Goal: Transaction & Acquisition: Purchase product/service

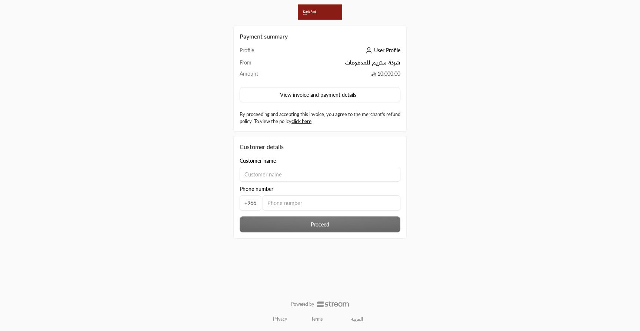
click at [279, 175] on input at bounding box center [320, 174] width 161 height 15
type input "asd"
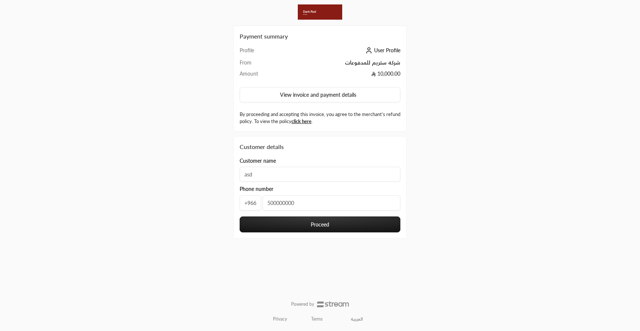
type input "500000000"
click at [283, 228] on button "Proceed" at bounding box center [320, 224] width 161 height 16
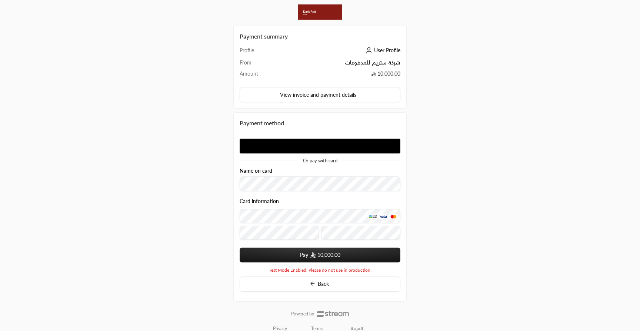
click at [282, 154] on div "Or pay with card" at bounding box center [320, 148] width 161 height 30
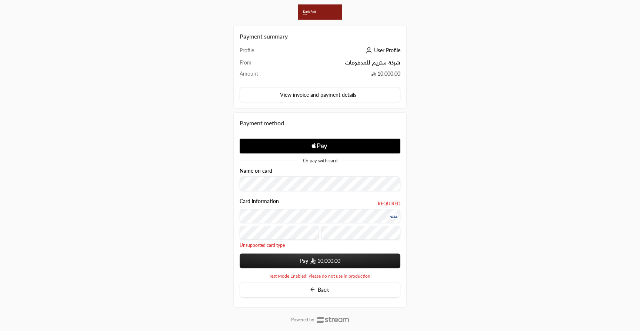
click at [276, 263] on button "Pay 10,000.00" at bounding box center [320, 260] width 161 height 15
